Goal: Task Accomplishment & Management: Use online tool/utility

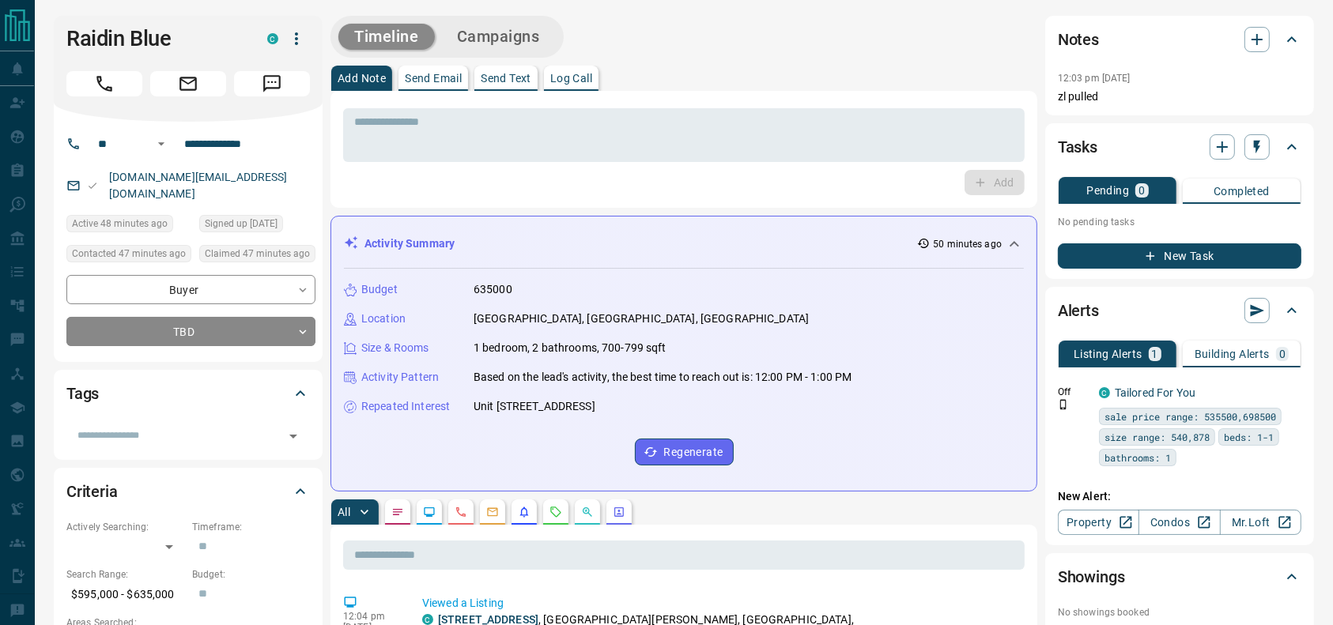
click at [121, 69] on div at bounding box center [188, 81] width 244 height 32
click at [119, 77] on button "Call" at bounding box center [104, 83] width 76 height 25
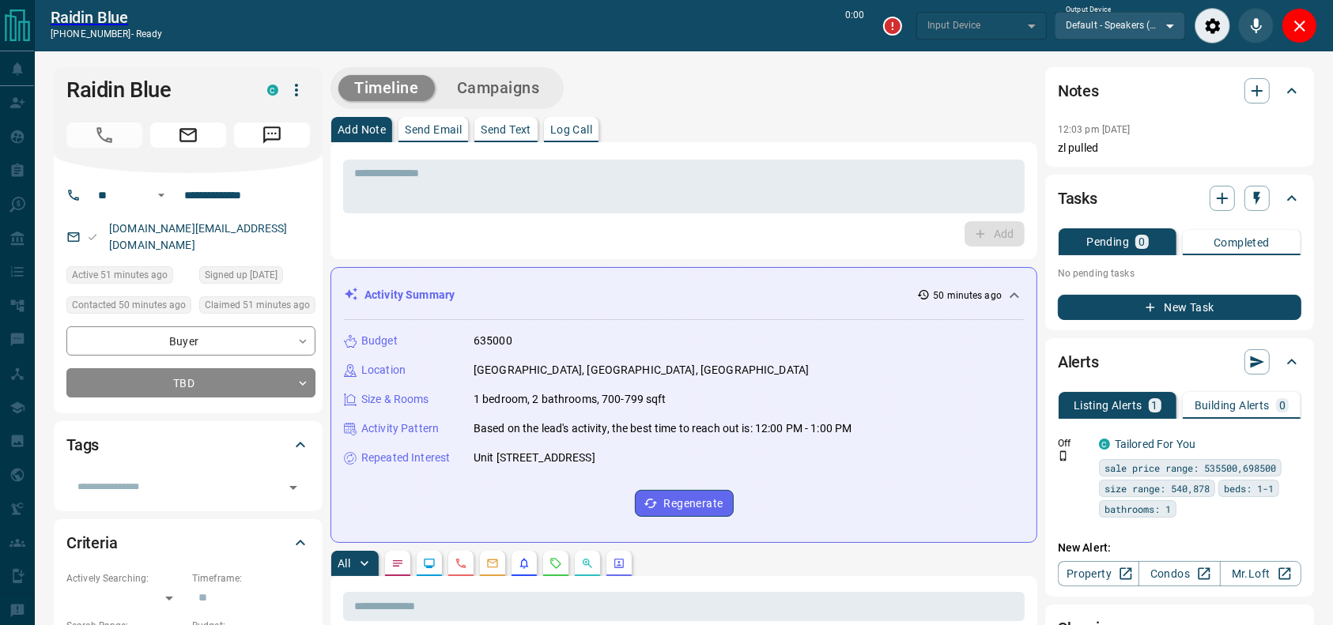
type input "*******"
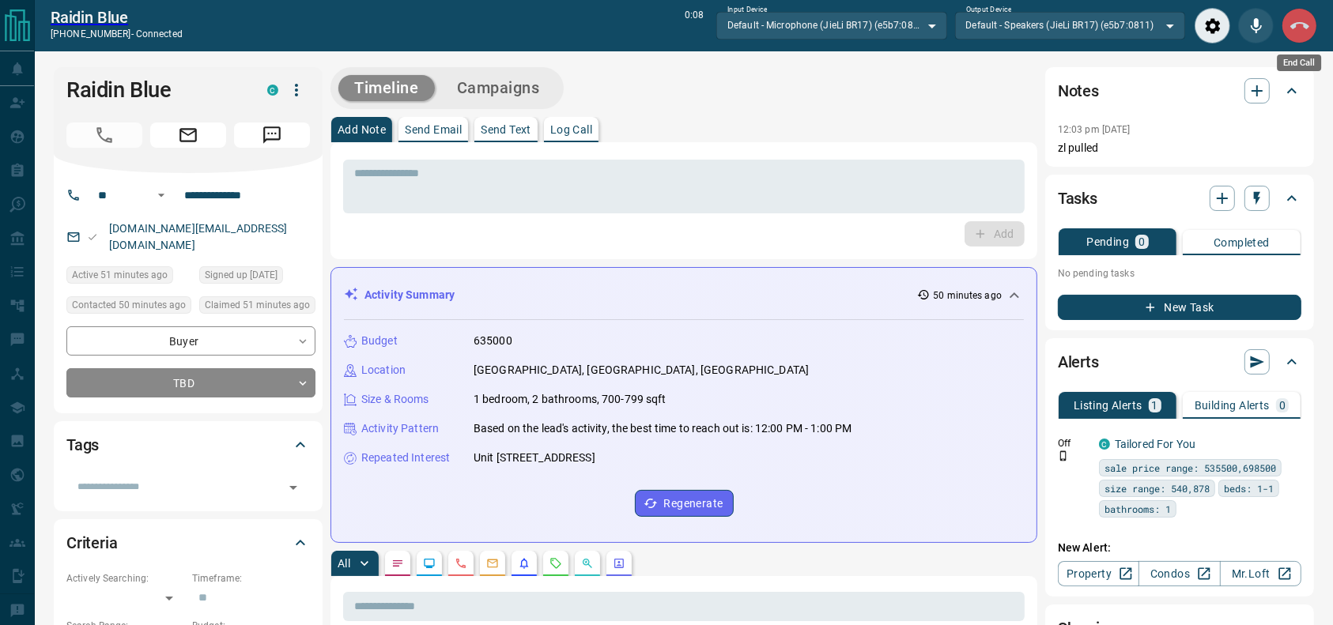
click at [1308, 20] on icon "End Call" at bounding box center [1299, 26] width 19 height 19
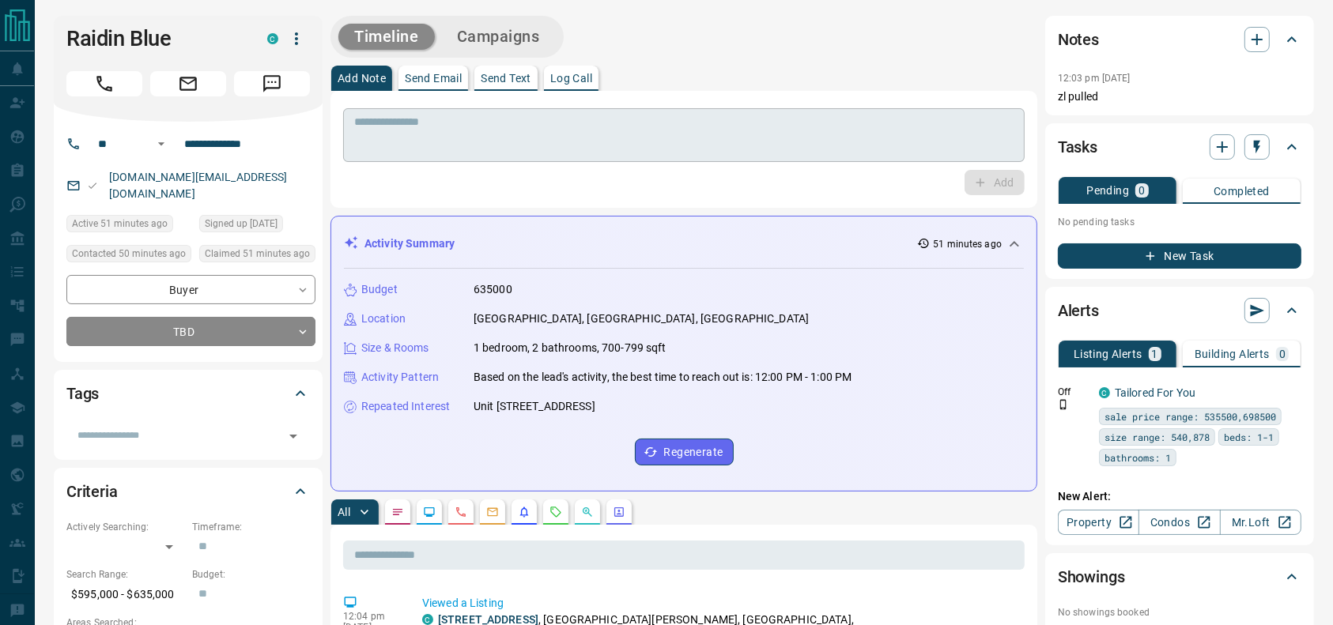
click at [769, 130] on textarea at bounding box center [683, 135] width 659 height 40
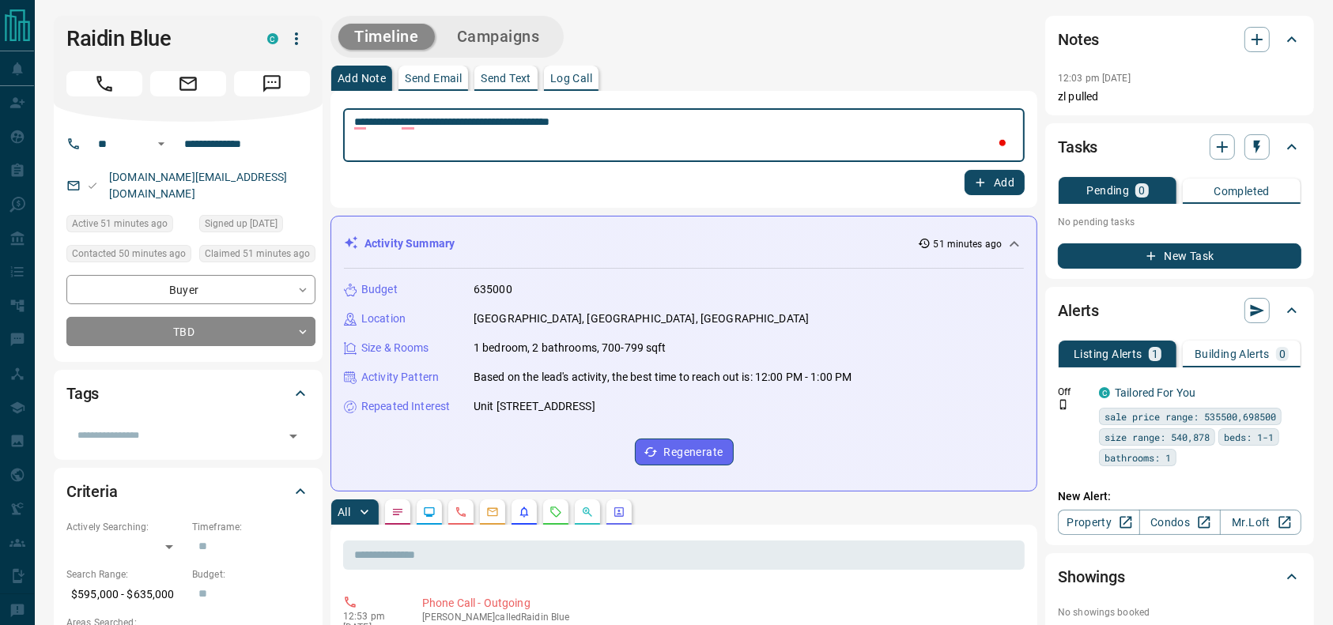
type textarea "**********"
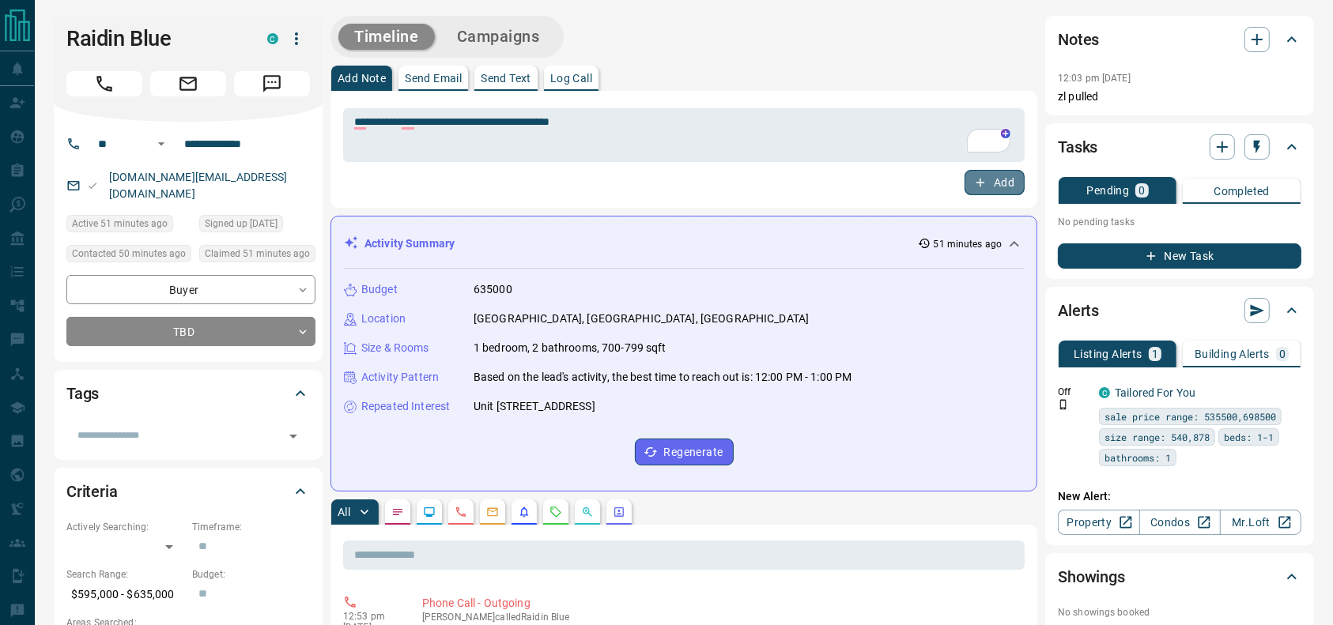
click at [973, 185] on button "Add" at bounding box center [995, 182] width 60 height 25
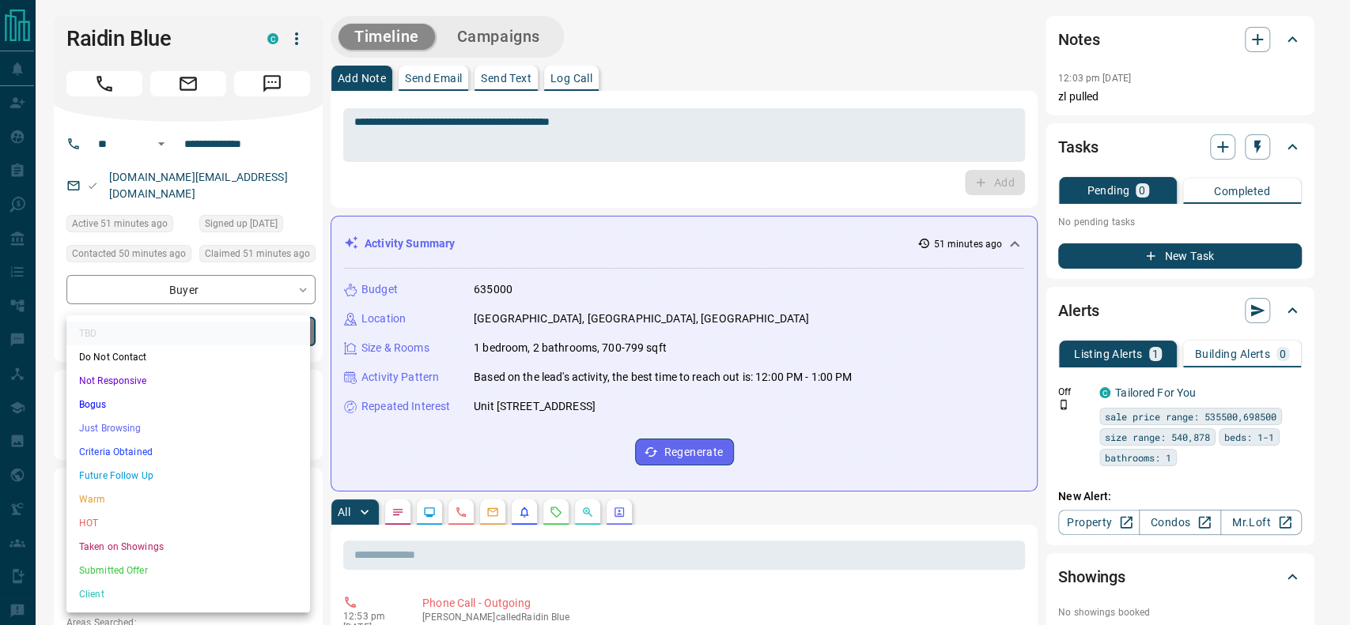
click at [168, 442] on li "Criteria Obtained" at bounding box center [188, 452] width 244 height 24
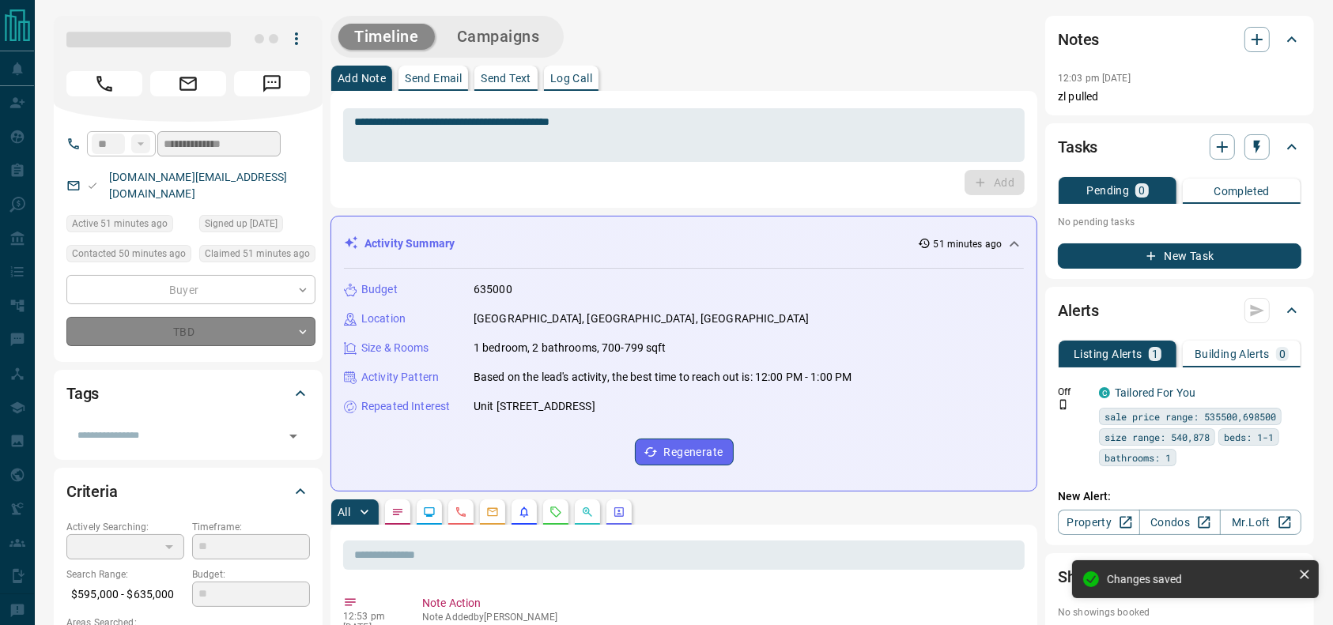
type input "*"
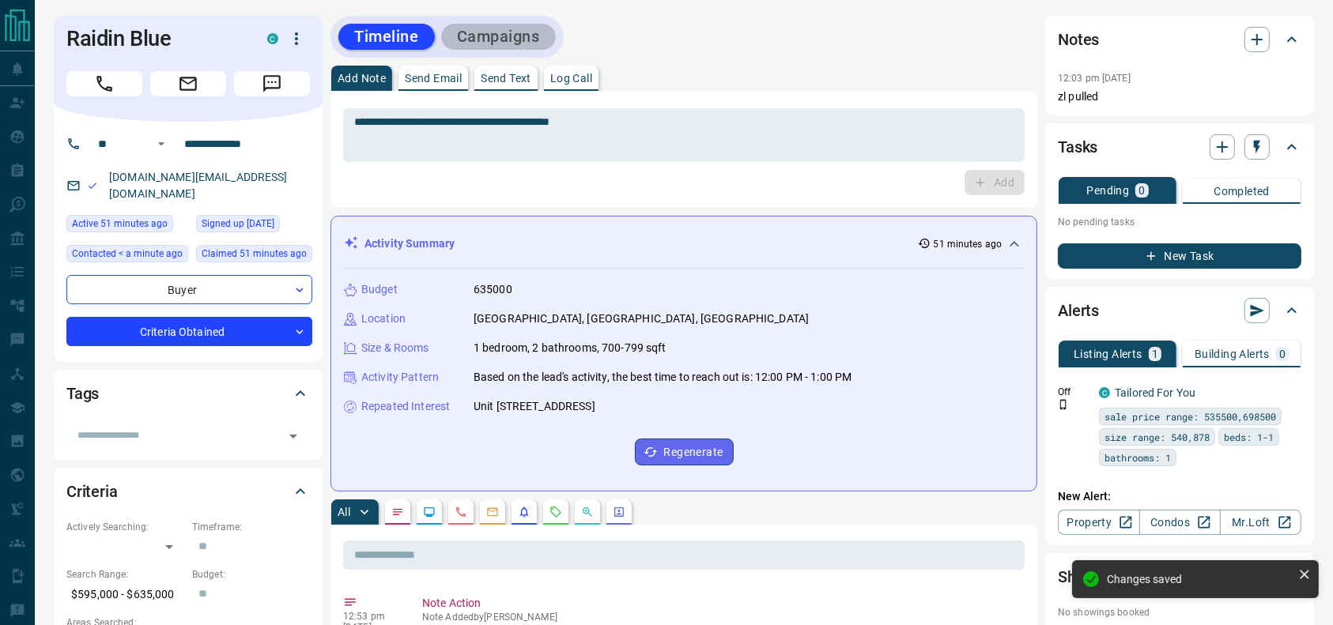
click at [507, 37] on button "Campaigns" at bounding box center [498, 37] width 115 height 26
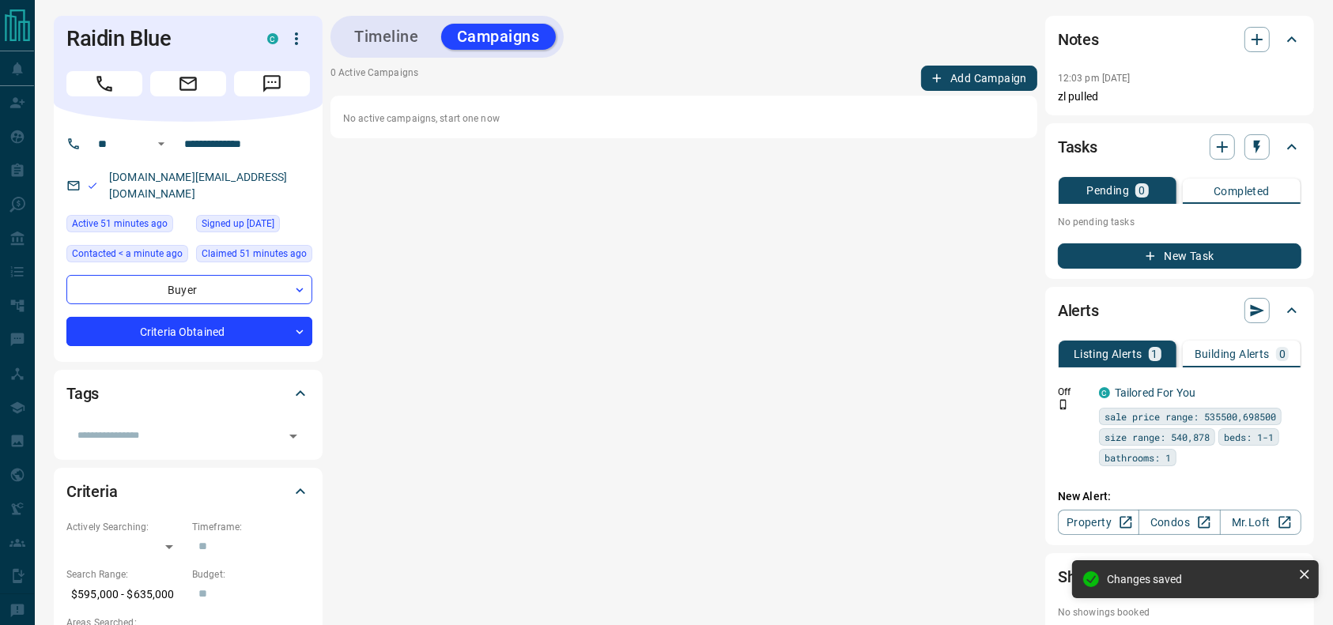
click at [967, 74] on button "Add Campaign" at bounding box center [979, 78] width 116 height 25
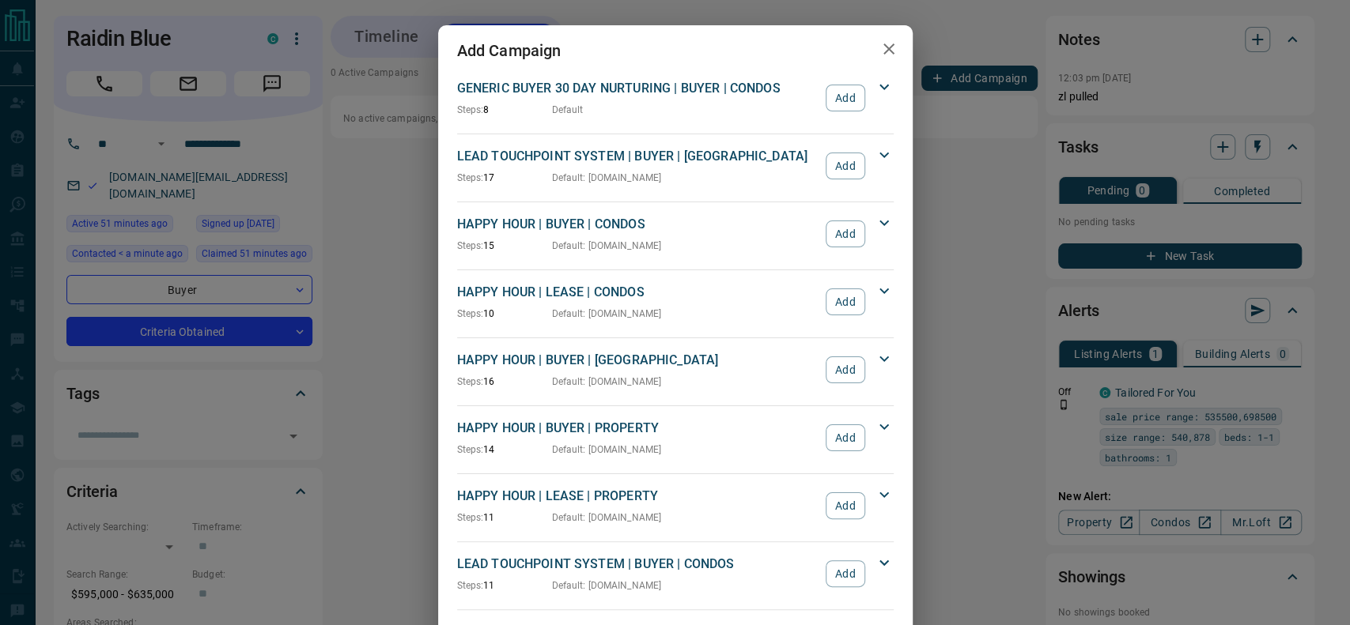
click at [690, 300] on p "HAPPY HOUR | LEASE | CONDOS" at bounding box center [637, 292] width 361 height 19
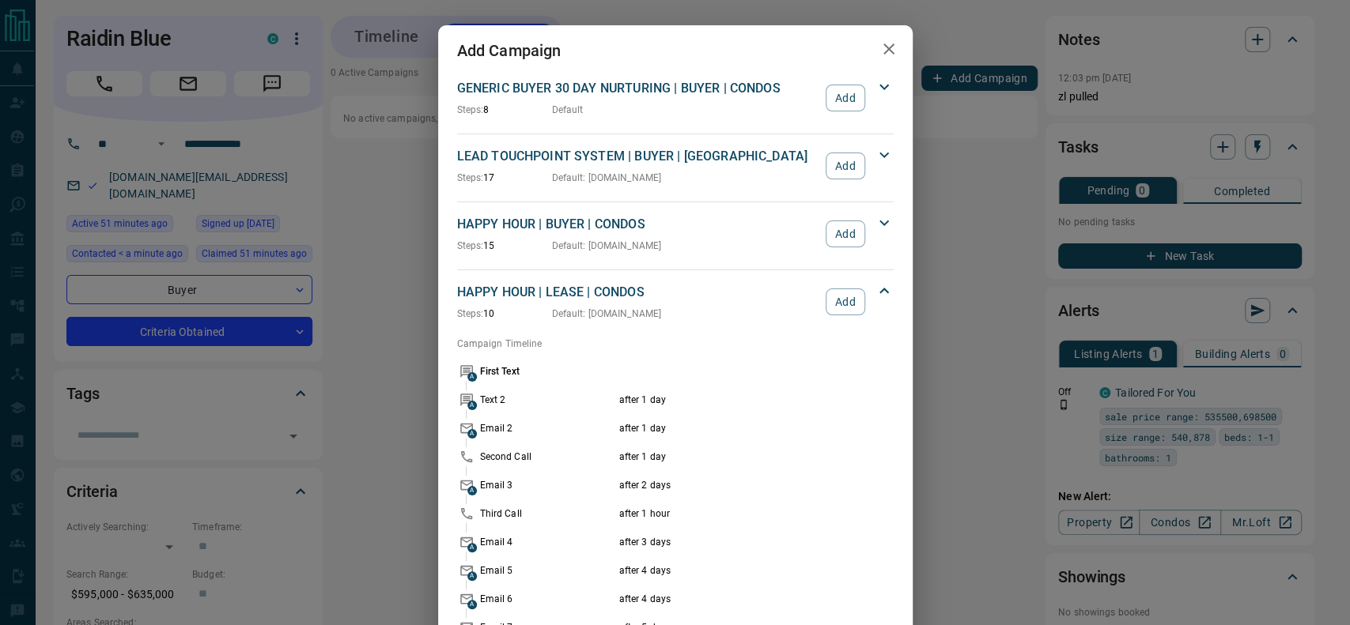
click at [690, 300] on p "HAPPY HOUR | LEASE | CONDOS" at bounding box center [637, 292] width 361 height 19
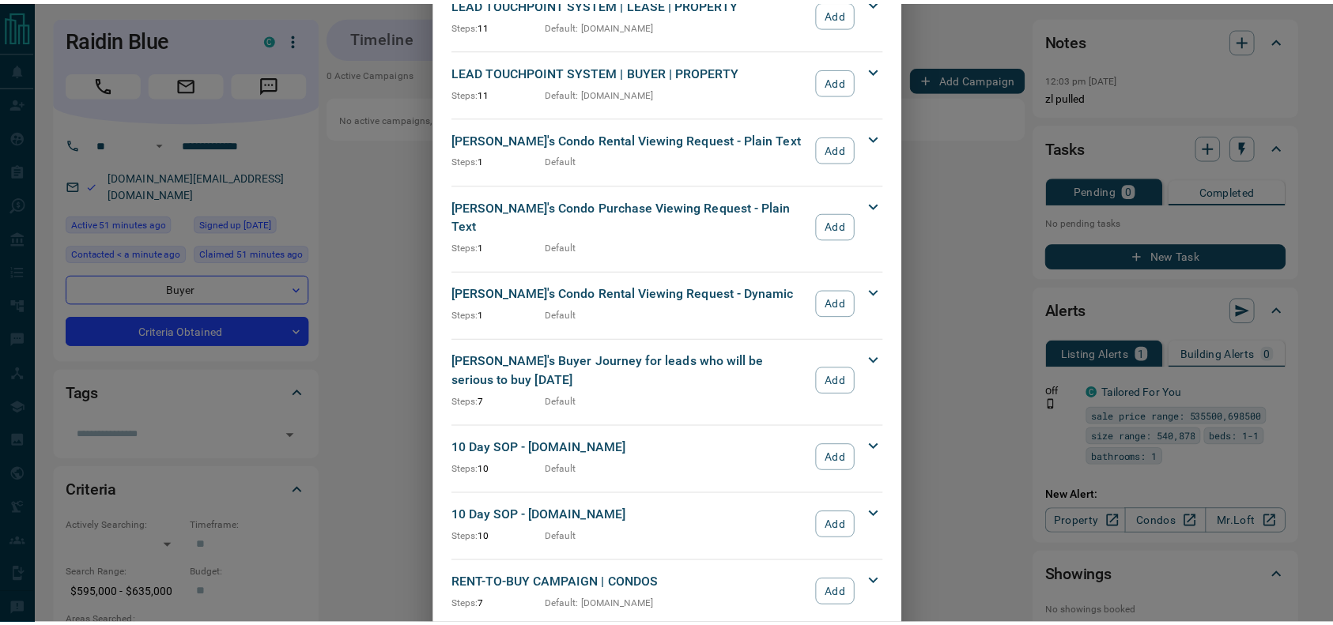
scroll to position [1413, 0]
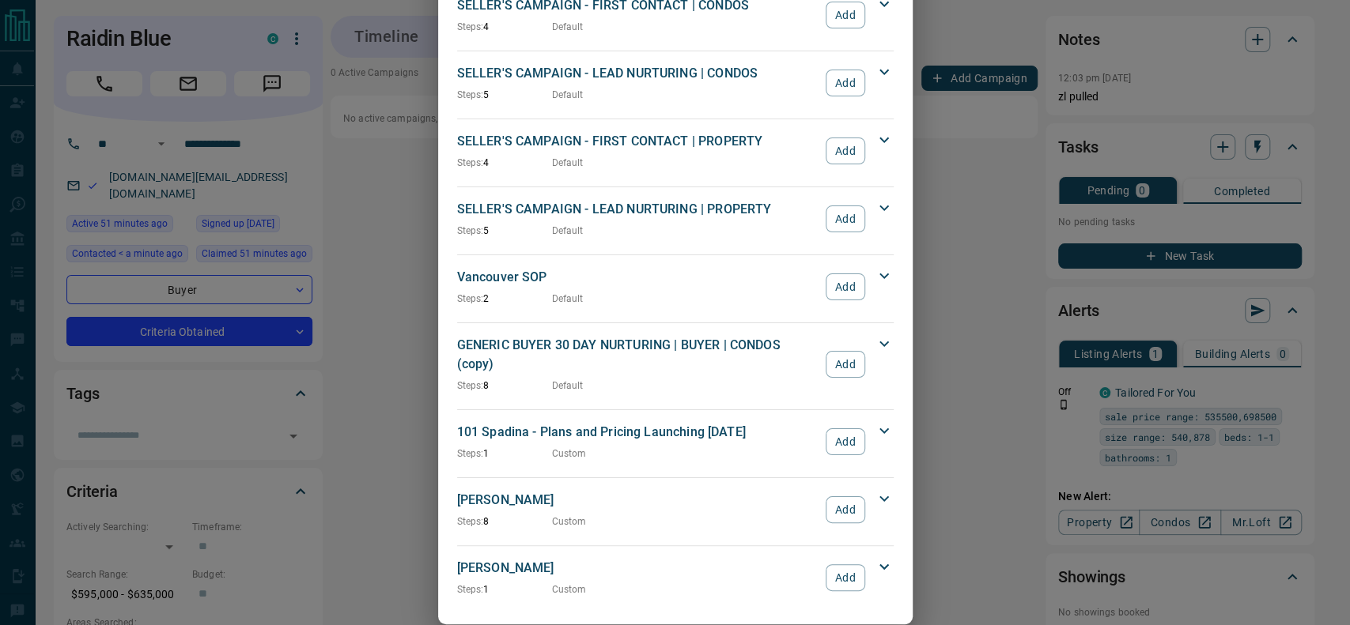
click at [839, 497] on button "Add" at bounding box center [845, 510] width 39 height 27
